Goal: Task Accomplishment & Management: Use online tool/utility

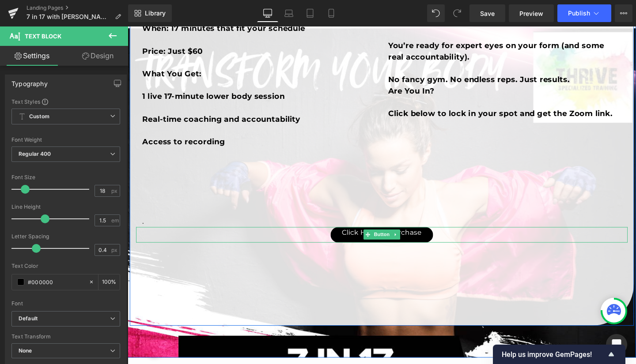
click at [347, 242] on link "Click Here to Purchase" at bounding box center [395, 245] width 108 height 16
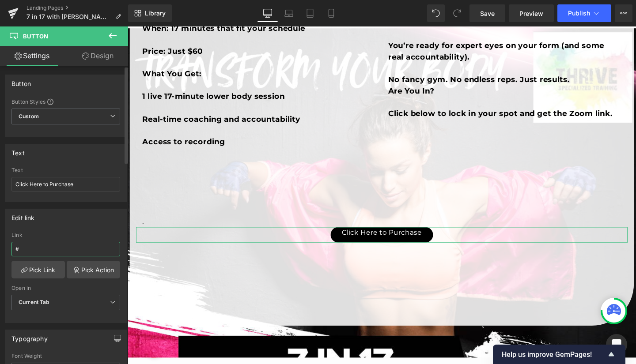
drag, startPoint x: 34, startPoint y: 251, endPoint x: 0, endPoint y: 249, distance: 33.6
click at [0, 249] on div "Edit link # Link # Pick Link Pick Action Current Tab New Tab Open in Current Ta…" at bounding box center [66, 262] width 132 height 121
paste input "[URL][DOMAIN_NAME]"
type input "[URL][DOMAIN_NAME]"
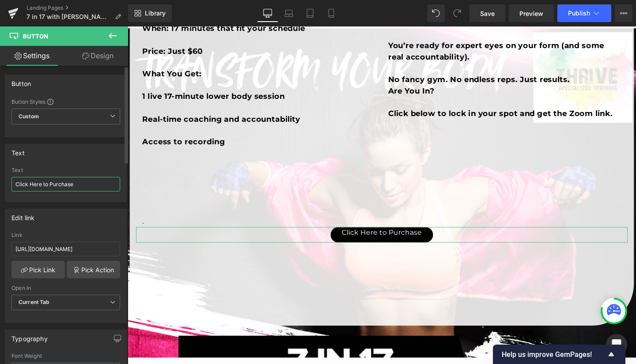
scroll to position [0, 0]
drag, startPoint x: 86, startPoint y: 183, endPoint x: 0, endPoint y: 189, distance: 85.8
click at [0, 189] on div "Text Click Here to Purchase Text Click Here to Purchase" at bounding box center [66, 169] width 132 height 65
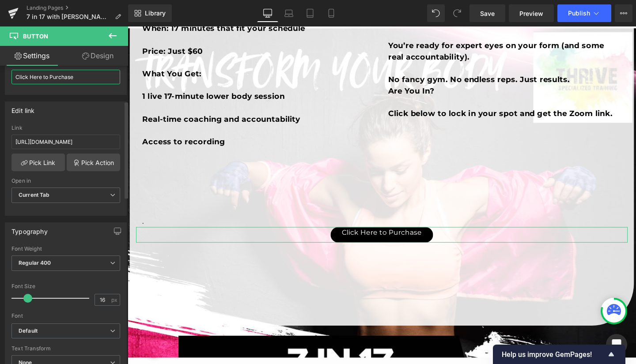
scroll to position [108, 0]
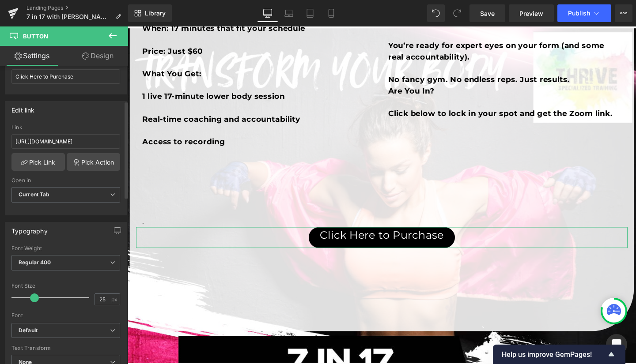
type input "24"
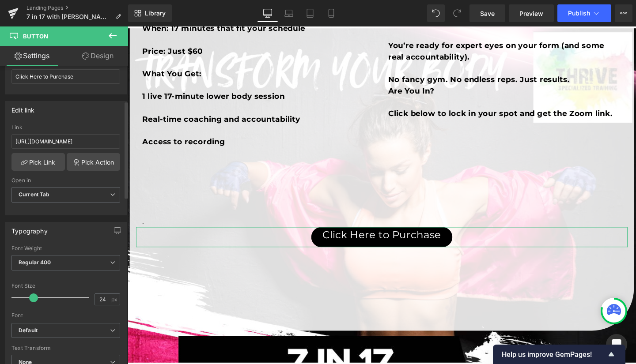
drag, startPoint x: 26, startPoint y: 298, endPoint x: 32, endPoint y: 298, distance: 5.4
click at [32, 298] on span at bounding box center [33, 298] width 9 height 9
click at [496, 10] on link "Save" at bounding box center [487, 13] width 36 height 18
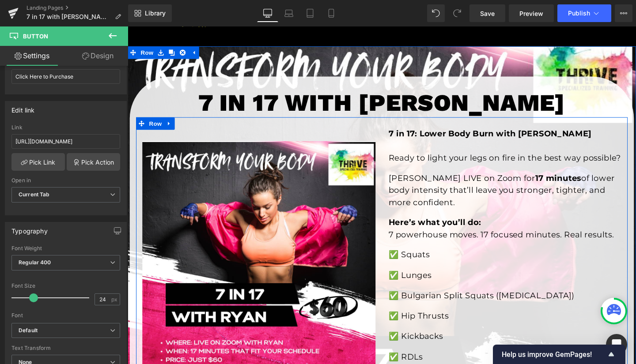
scroll to position [0, 0]
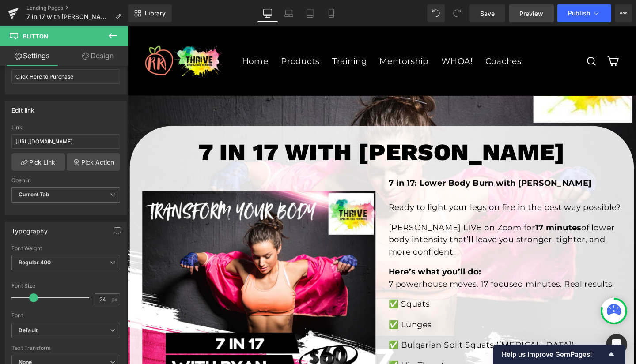
click at [522, 13] on span "Preview" at bounding box center [531, 13] width 24 height 9
